Goal: Register for event/course

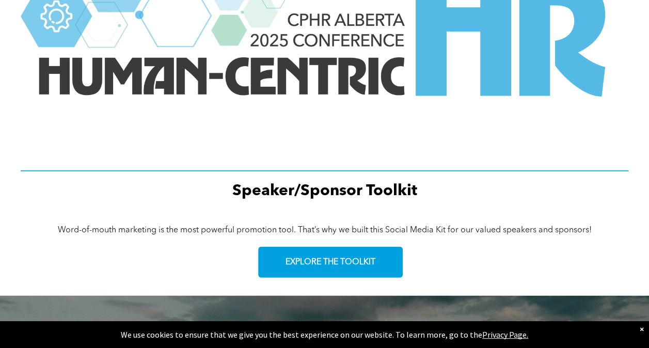
scroll to position [1553, 0]
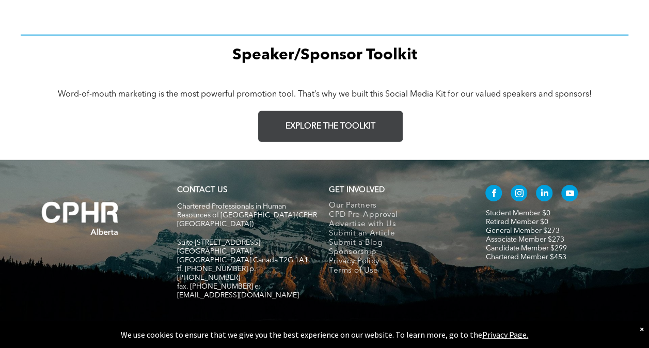
click at [301, 122] on span "EXPLORE THE TOOLKIT" at bounding box center [331, 127] width 90 height 10
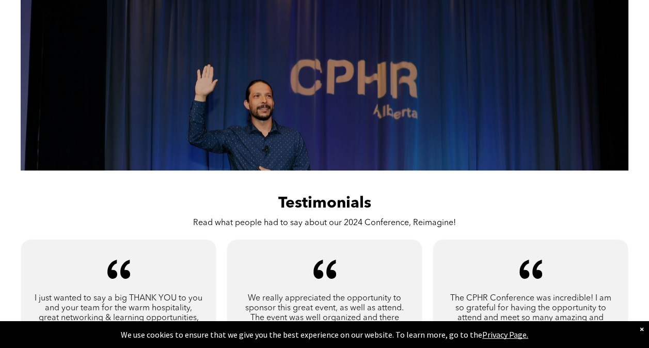
scroll to position [727, 0]
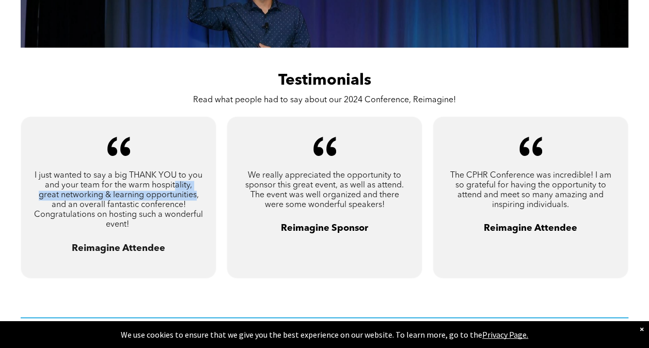
click at [163, 186] on span "I just wanted to say a big THANK YOU to you and your team for the warm hospital…" at bounding box center [118, 199] width 169 height 57
drag, startPoint x: 163, startPoint y: 186, endPoint x: 274, endPoint y: 164, distance: 112.7
click at [280, 161] on div "A pair of black quotation marks on a white background. We really appreciated th…" at bounding box center [325, 197] width 196 height 162
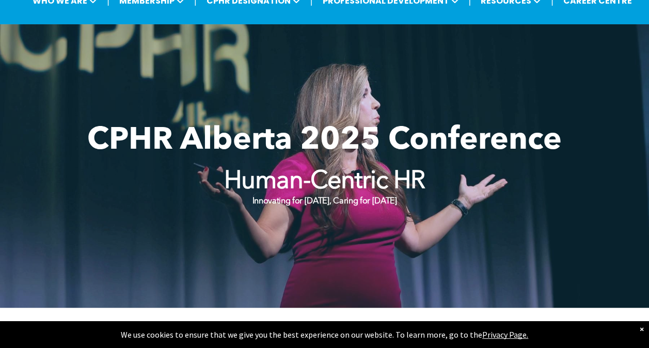
scroll to position [0, 0]
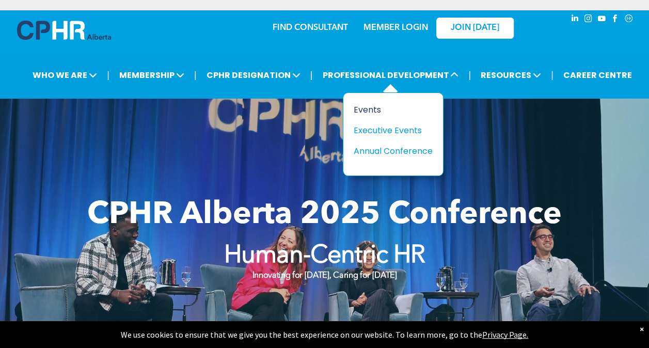
click at [376, 102] on div "Title Events Executive Events Annual Conference" at bounding box center [393, 134] width 101 height 84
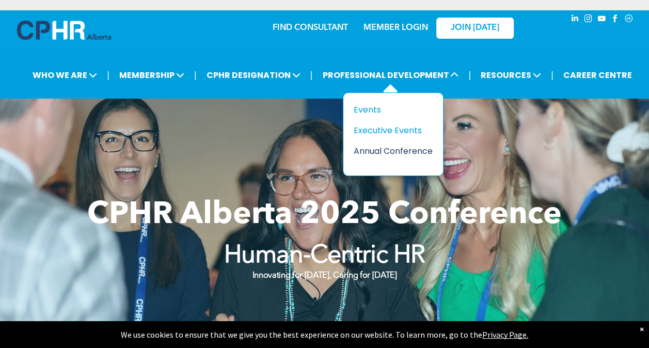
click at [371, 150] on div "Annual Conference" at bounding box center [389, 151] width 71 height 13
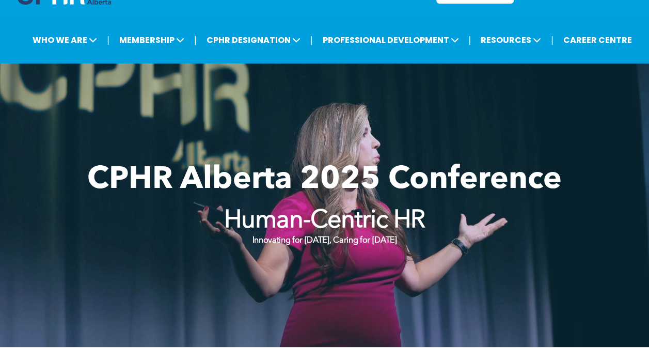
scroll to position [52, 0]
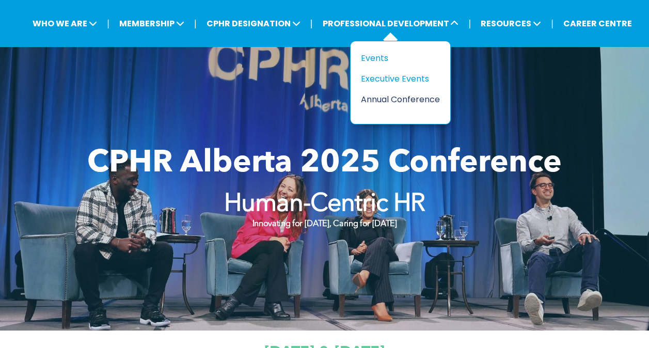
click at [424, 95] on div "Annual Conference" at bounding box center [396, 99] width 71 height 13
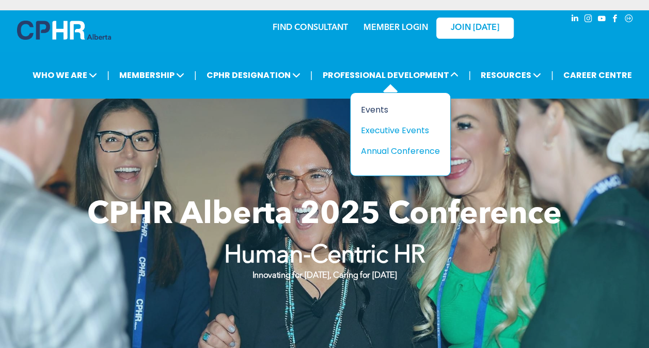
click at [375, 105] on div "Events" at bounding box center [396, 109] width 71 height 13
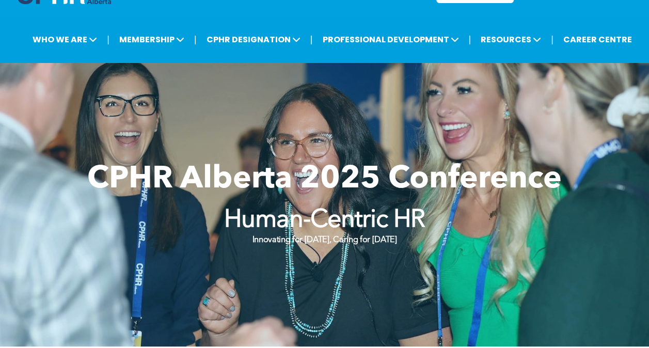
scroll to position [52, 0]
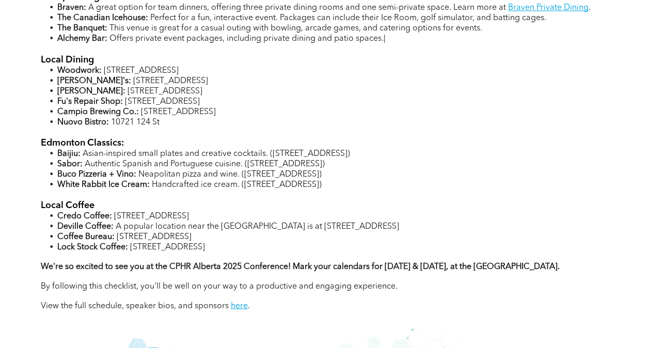
scroll to position [930, 0]
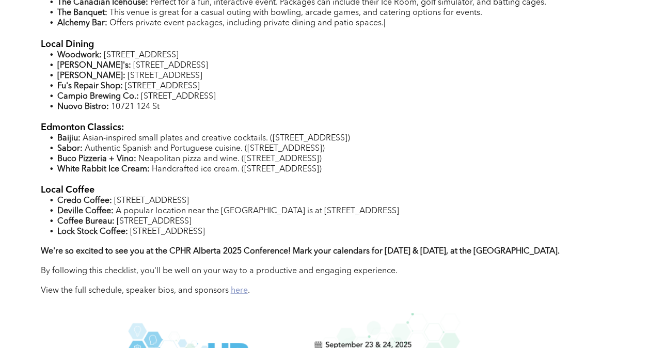
click at [247, 294] on link "here" at bounding box center [239, 290] width 17 height 8
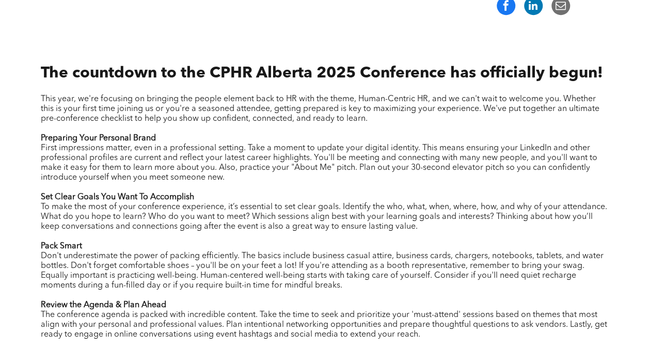
scroll to position [413, 0]
